Goal: Task Accomplishment & Management: Manage account settings

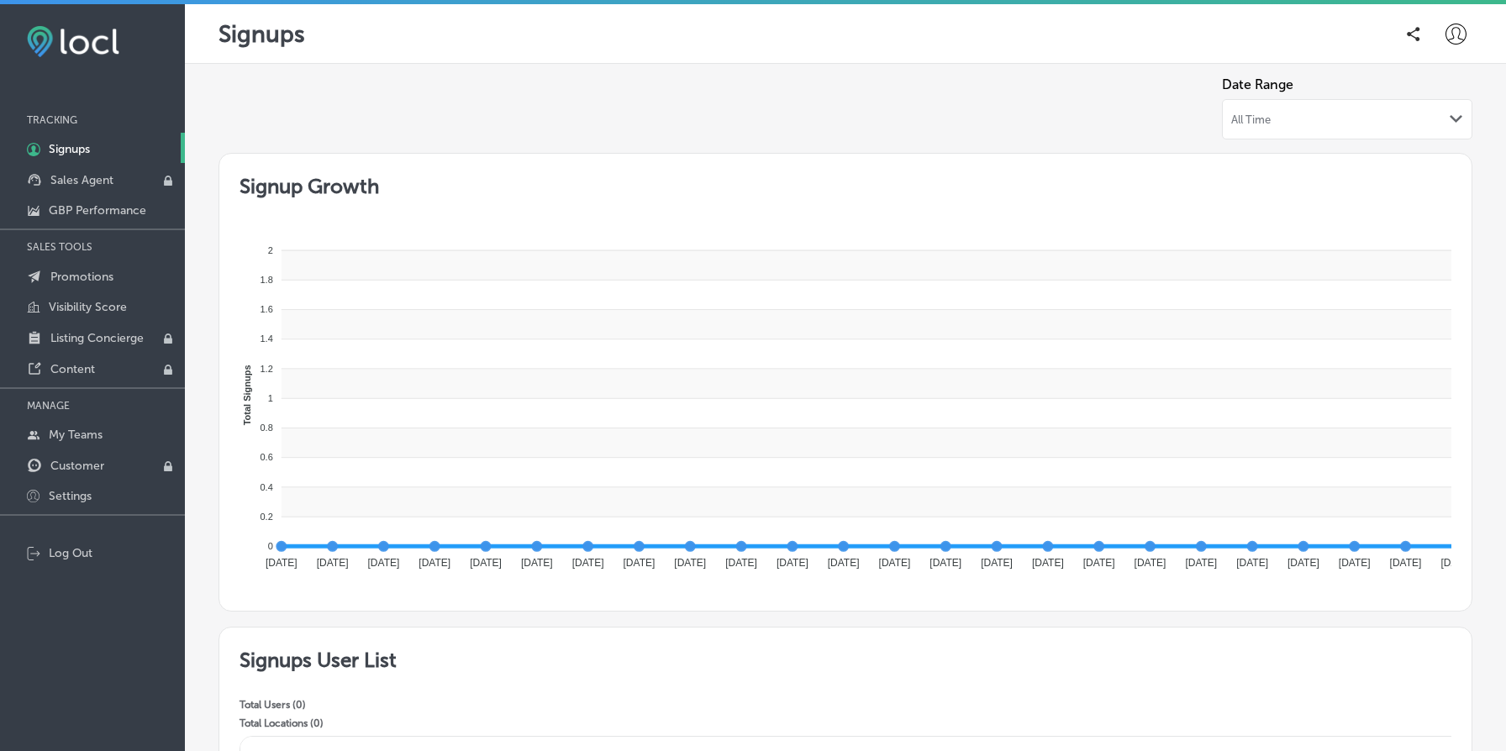
click at [1446, 45] on div at bounding box center [1455, 34] width 34 height 34
click at [1438, 86] on p "My Account" at bounding box center [1432, 95] width 76 height 20
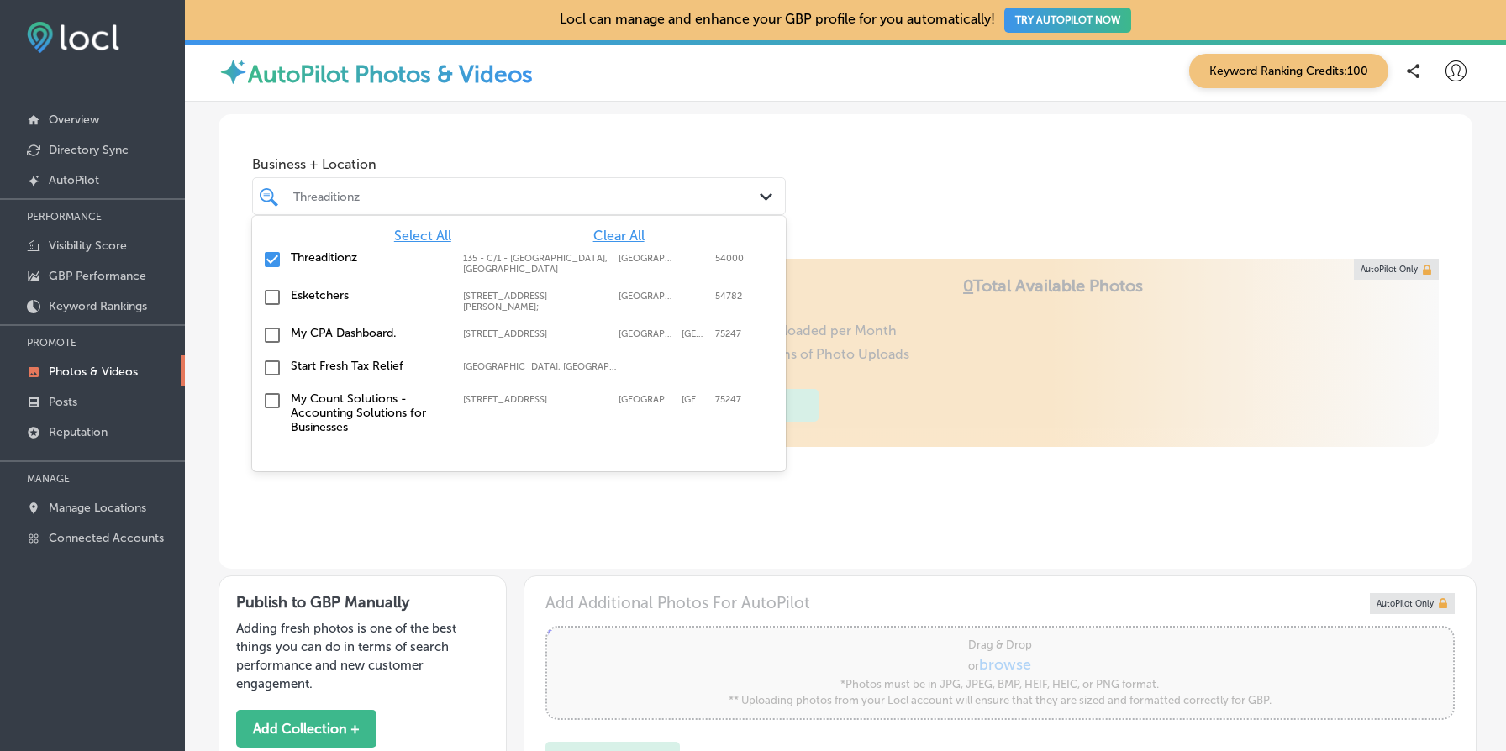
click at [391, 205] on div at bounding box center [496, 196] width 409 height 23
click at [368, 141] on div "Business + Location [STREET_ADDRESS], [GEOGRAPHIC_DATA]. option focused, 1 of 6…" at bounding box center [845, 178] width 1254 height 128
